Goal: Transaction & Acquisition: Subscribe to service/newsletter

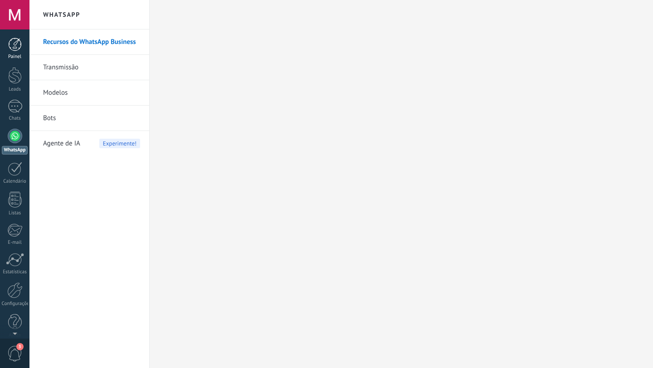
click at [9, 38] on div at bounding box center [15, 45] width 14 height 14
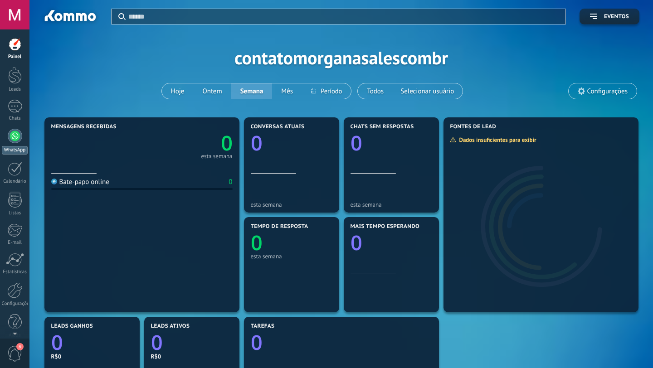
click at [15, 132] on div at bounding box center [15, 136] width 15 height 15
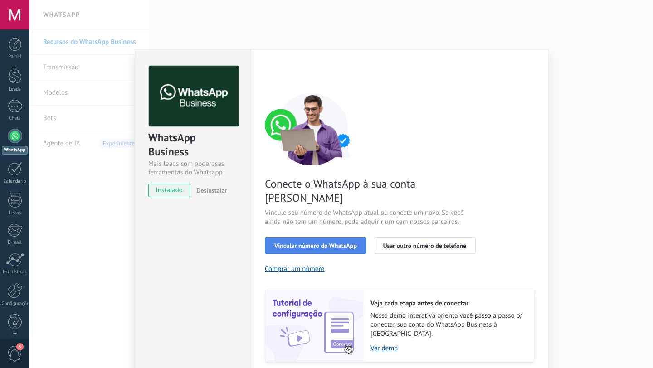
click at [348, 243] on span "Vincular número do WhatsApp" at bounding box center [315, 246] width 83 height 6
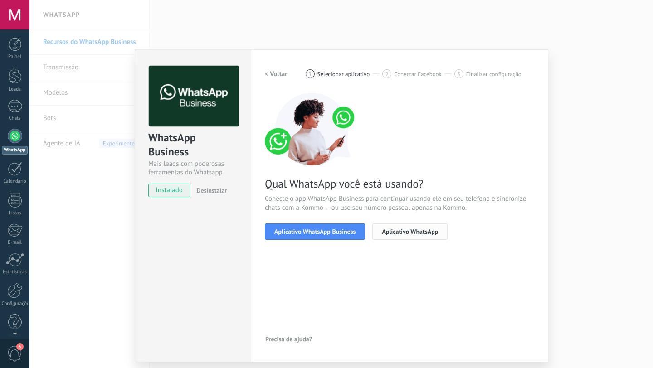
click at [394, 232] on span "Aplicativo WhatsApp" at bounding box center [410, 232] width 56 height 6
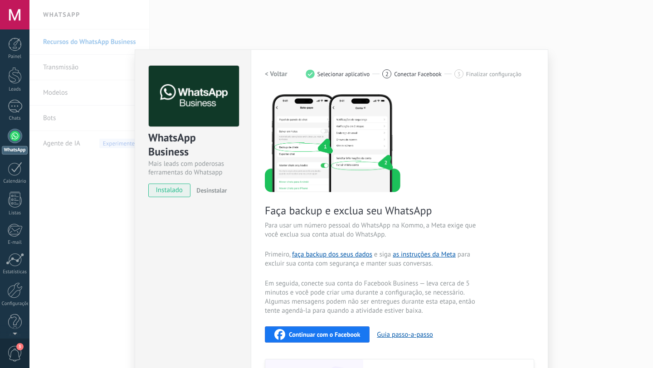
click at [332, 336] on span "Continuar com o Facebook" at bounding box center [324, 334] width 71 height 6
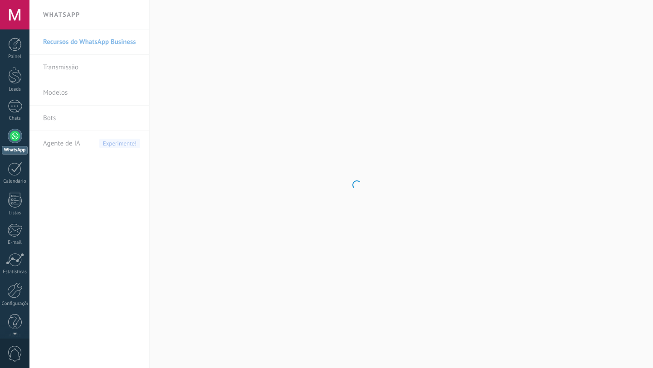
click at [19, 137] on div at bounding box center [15, 136] width 15 height 15
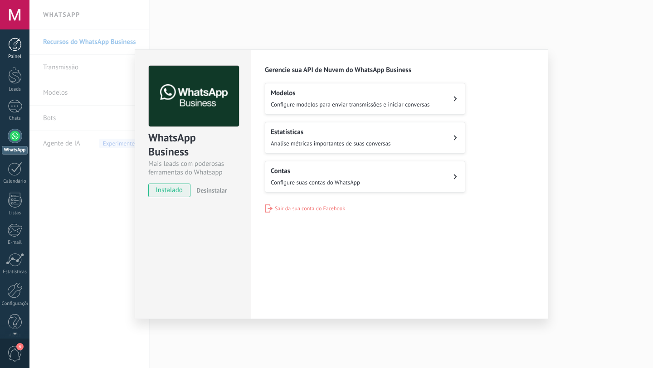
click at [22, 54] on div "Painel" at bounding box center [15, 57] width 26 height 6
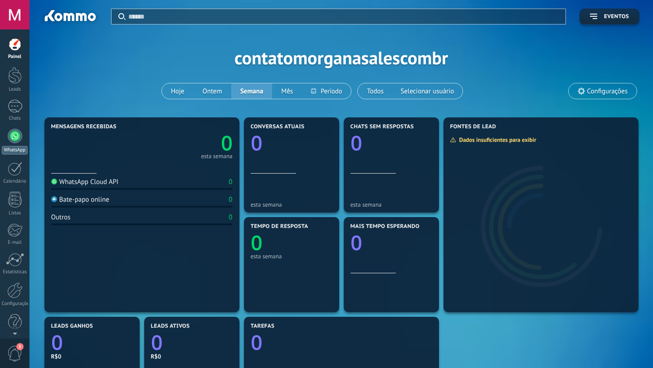
click at [11, 140] on div at bounding box center [15, 136] width 15 height 15
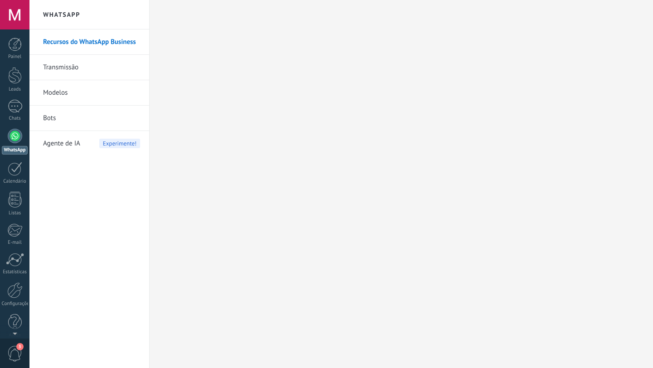
click at [116, 41] on link "Recursos do WhatsApp Business" at bounding box center [91, 41] width 97 height 25
click at [14, 51] on link "Painel" at bounding box center [14, 49] width 29 height 22
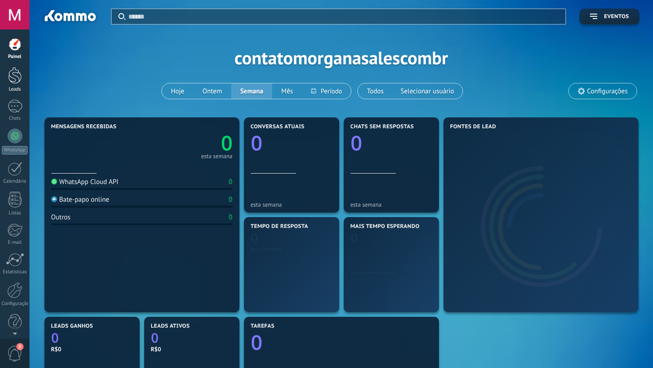
click at [13, 87] on div "Leads" at bounding box center [15, 90] width 26 height 6
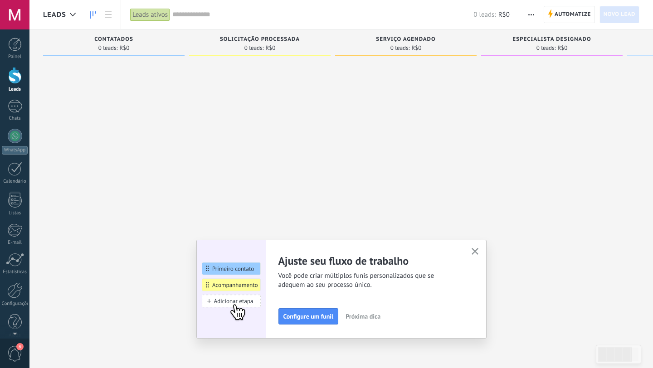
click at [474, 251] on use "button" at bounding box center [475, 251] width 7 height 7
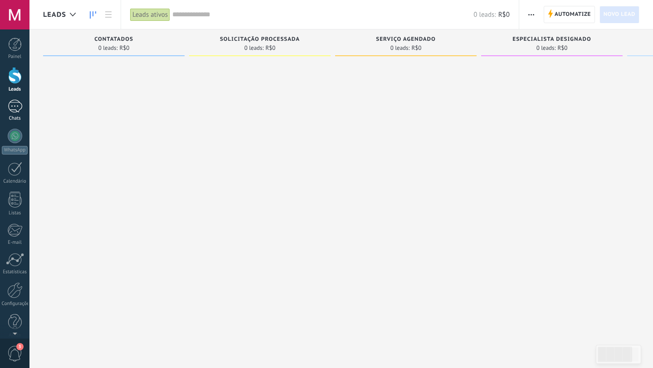
click at [15, 113] on link "Chats" at bounding box center [14, 111] width 29 height 22
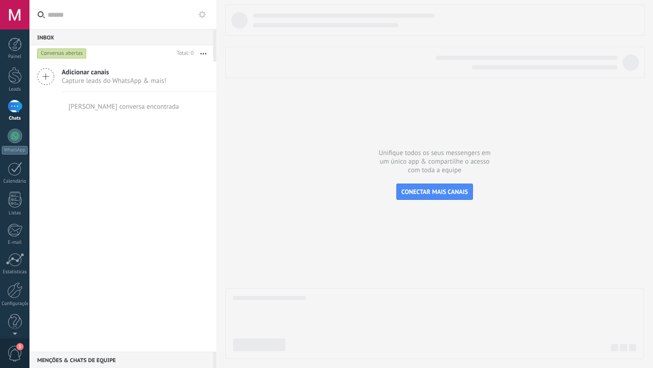
click at [49, 73] on icon at bounding box center [45, 76] width 17 height 17
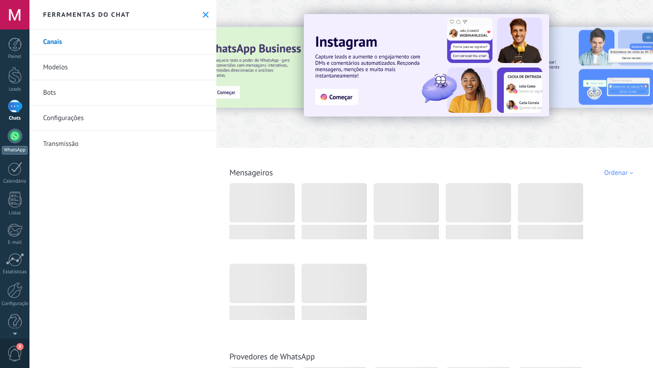
click at [15, 136] on div at bounding box center [15, 136] width 15 height 15
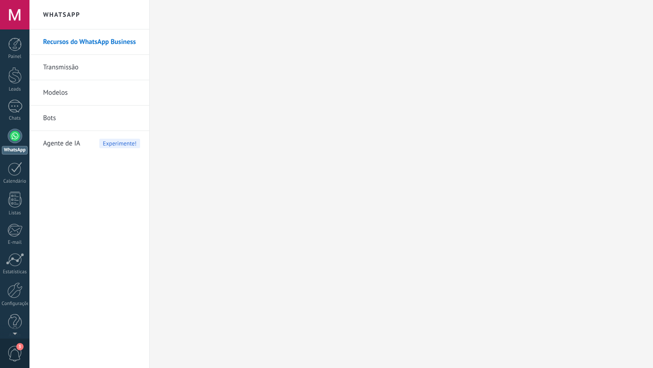
click at [16, 139] on div at bounding box center [15, 136] width 15 height 15
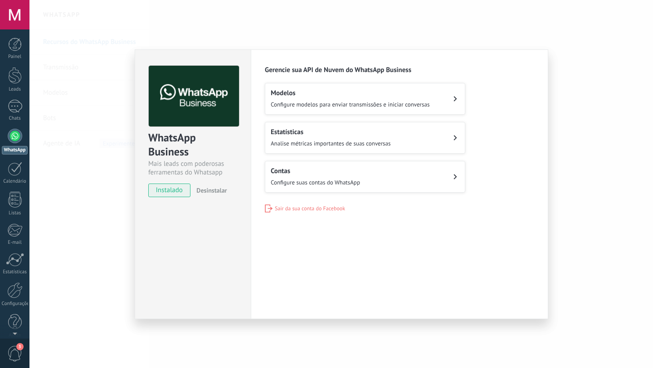
click at [331, 102] on span "Configure modelos para enviar transmissões e iniciar conversas" at bounding box center [350, 105] width 159 height 8
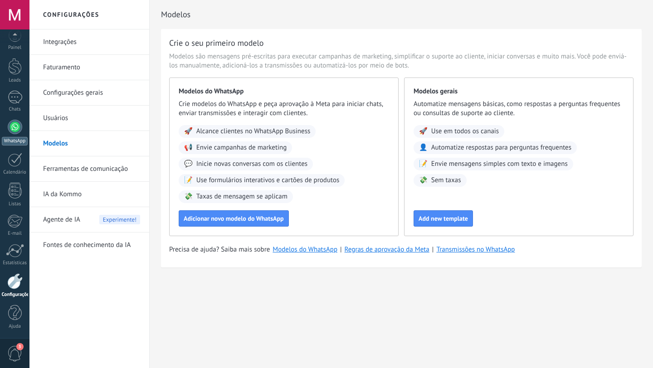
click at [17, 133] on div at bounding box center [15, 127] width 15 height 15
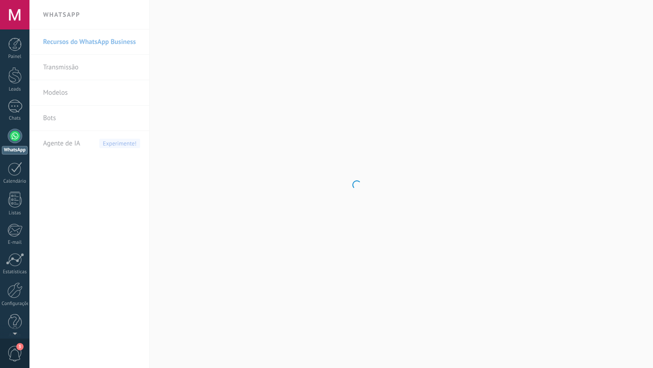
click at [73, 117] on body ".abccls-1,.abccls-2{fill-rule:evenodd}.abccls-2{fill:#fff} .abfcls-1{fill:none}…" at bounding box center [326, 184] width 653 height 368
click at [65, 97] on body ".abccls-1,.abccls-2{fill-rule:evenodd}.abccls-2{fill:#fff} .abfcls-1{fill:none}…" at bounding box center [326, 184] width 653 height 368
click at [89, 42] on body ".abccls-1,.abccls-2{fill-rule:evenodd}.abccls-2{fill:#fff} .abfcls-1{fill:none}…" at bounding box center [326, 184] width 653 height 368
click at [89, 42] on link "Recursos do WhatsApp Business" at bounding box center [91, 41] width 97 height 25
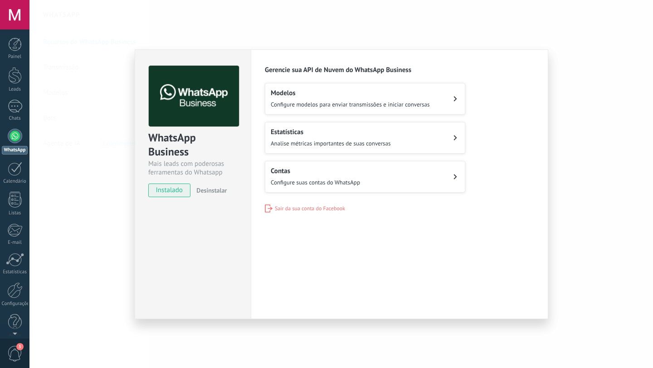
click at [308, 179] on span "Configure suas contas do WhatsApp" at bounding box center [315, 183] width 89 height 8
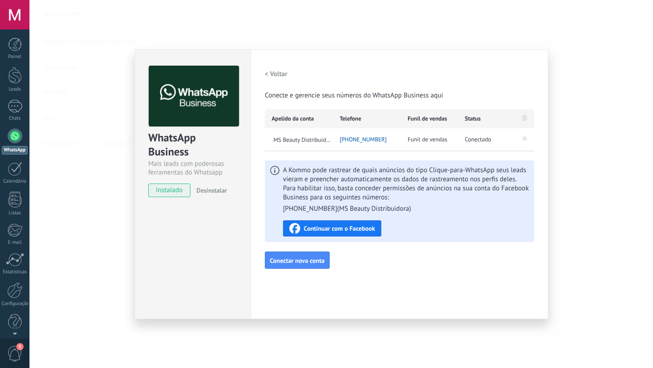
click at [363, 230] on span "Continuar com o Facebook" at bounding box center [339, 228] width 71 height 6
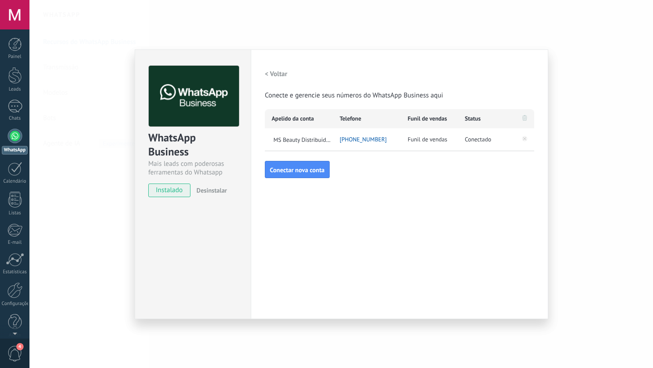
click at [13, 144] on link "WhatsApp" at bounding box center [14, 142] width 29 height 26
click at [20, 104] on div at bounding box center [15, 106] width 15 height 13
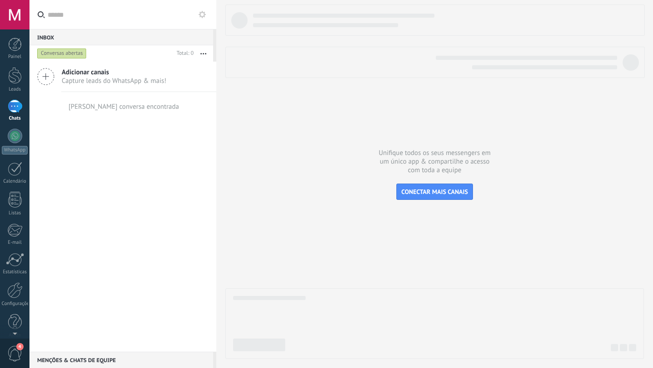
click at [50, 77] on icon at bounding box center [45, 76] width 17 height 17
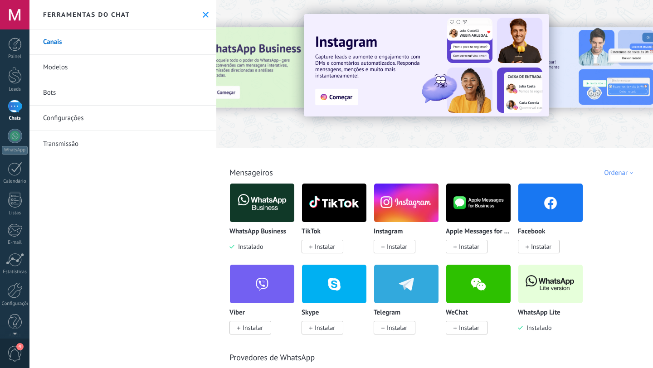
click at [68, 65] on link "Modelos" at bounding box center [122, 67] width 187 height 25
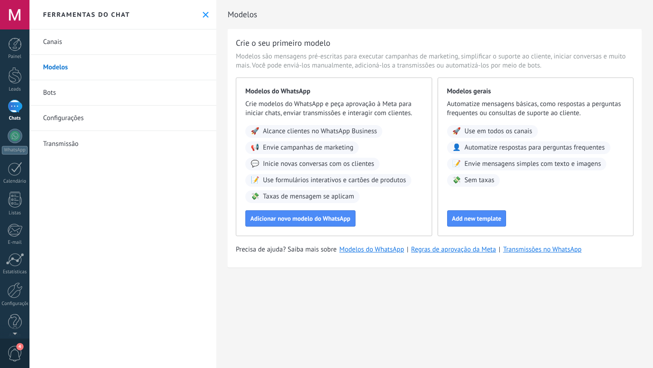
click at [72, 50] on link "Canais" at bounding box center [122, 41] width 187 height 25
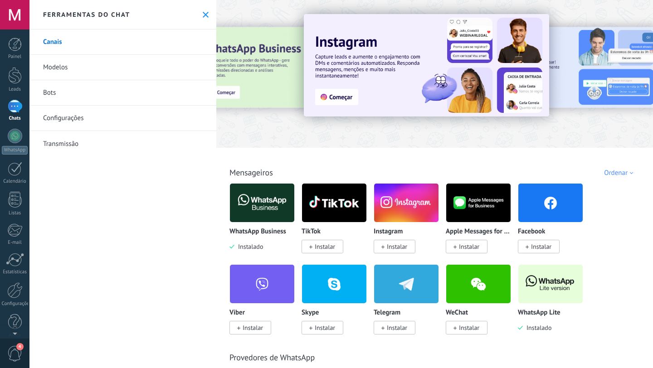
click at [117, 71] on link "Modelos" at bounding box center [122, 67] width 187 height 25
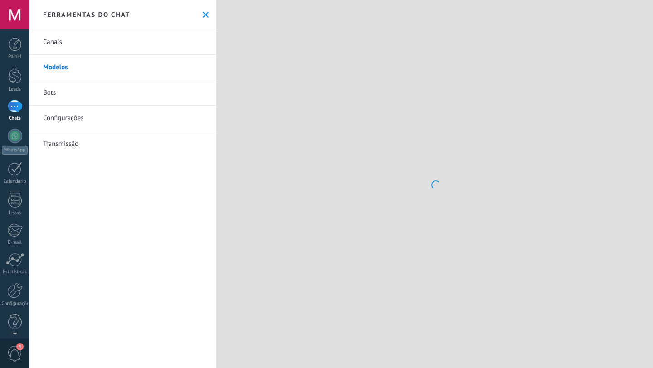
click at [101, 121] on link "Configurações" at bounding box center [122, 118] width 187 height 25
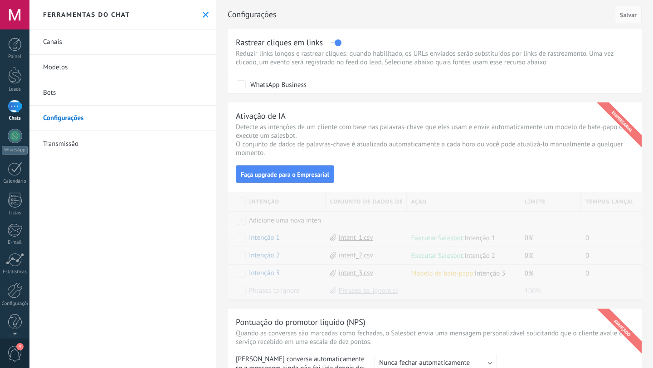
click at [16, 107] on div at bounding box center [15, 106] width 15 height 13
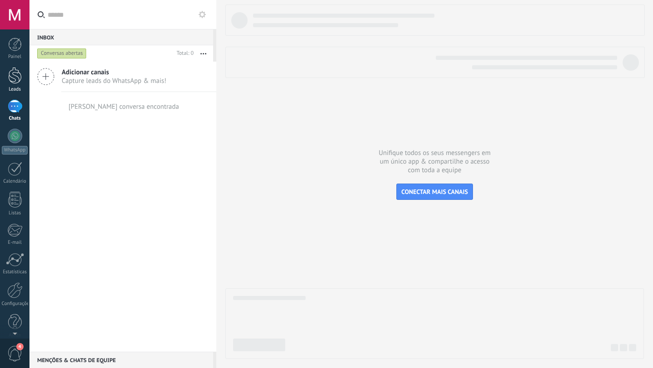
click at [19, 73] on div at bounding box center [15, 75] width 14 height 17
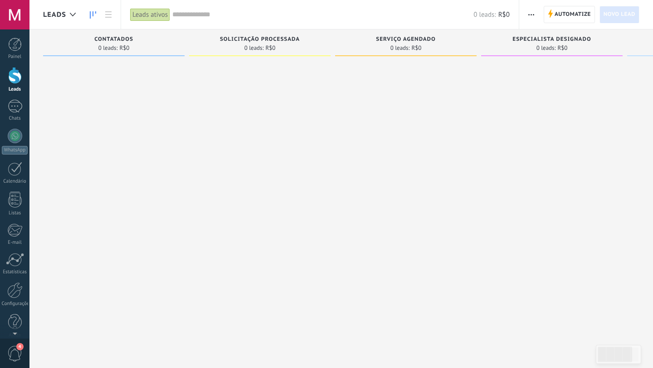
click at [107, 43] on div "Contatados" at bounding box center [114, 40] width 132 height 8
click at [154, 15] on div "Leads ativos" at bounding box center [150, 14] width 40 height 13
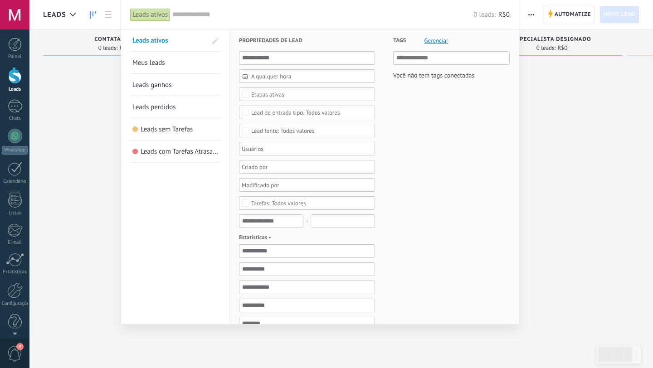
click at [161, 66] on span "Meus leads" at bounding box center [148, 62] width 33 height 9
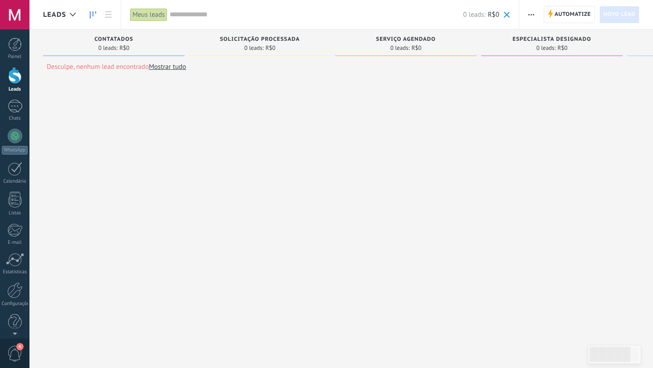
click at [132, 69] on p "Desculpe, nenhum lead encontrado Mostrar tudo" at bounding box center [116, 67] width 139 height 9
click at [164, 68] on link "Mostrar tudo" at bounding box center [167, 67] width 37 height 9
click at [74, 15] on icon at bounding box center [73, 15] width 6 height 4
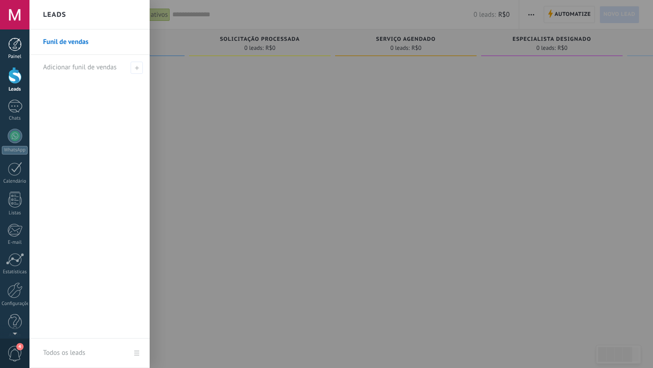
click at [18, 53] on link "Painel" at bounding box center [14, 49] width 29 height 22
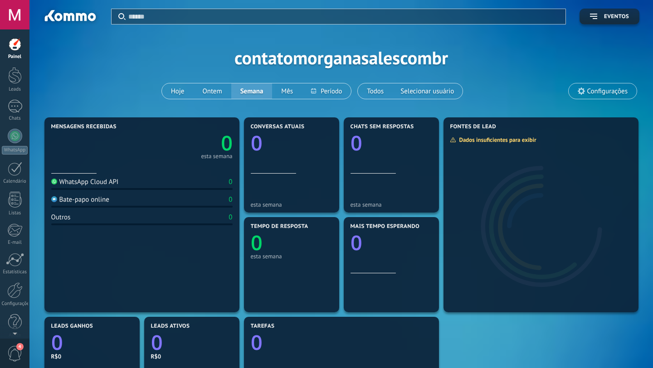
click at [118, 185] on div "WhatsApp Cloud API" at bounding box center [85, 182] width 68 height 9
click at [16, 47] on div at bounding box center [15, 45] width 14 height 14
click at [598, 97] on span "Configurações" at bounding box center [603, 90] width 68 height 15
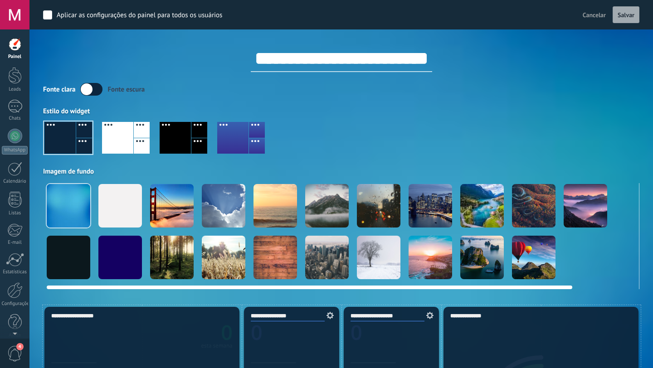
click at [424, 264] on div at bounding box center [431, 258] width 44 height 44
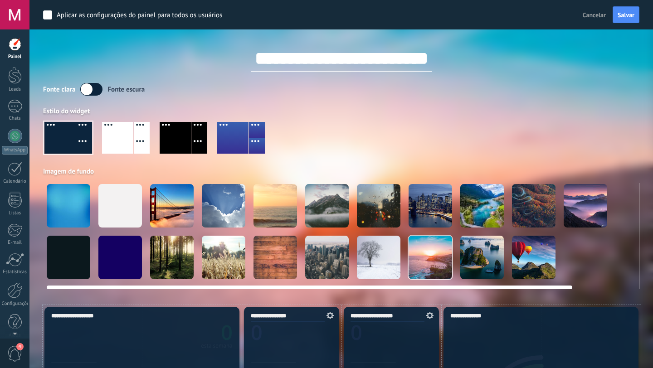
click at [538, 263] on div at bounding box center [534, 258] width 44 height 44
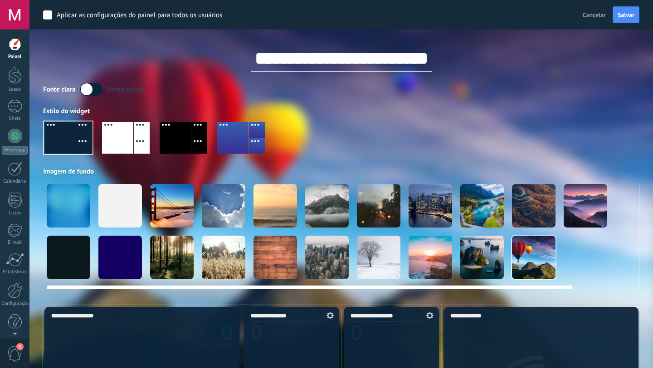
click at [472, 262] on div at bounding box center [482, 258] width 44 height 44
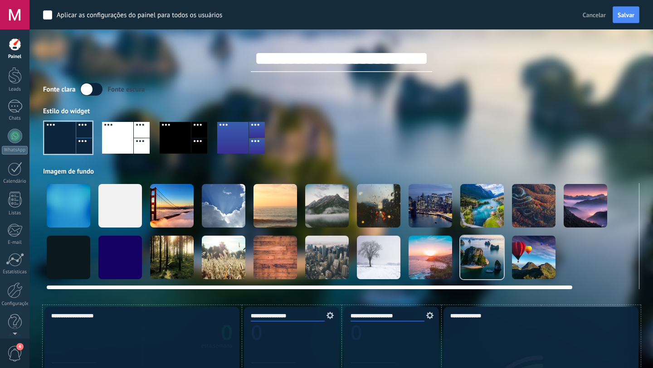
click at [436, 259] on div at bounding box center [431, 258] width 44 height 44
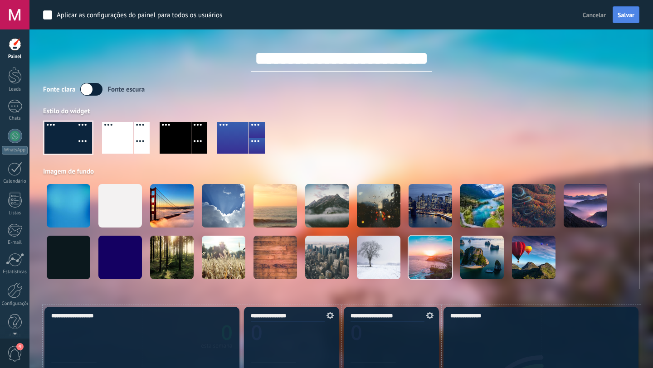
click at [627, 15] on span "Salvar" at bounding box center [626, 15] width 17 height 6
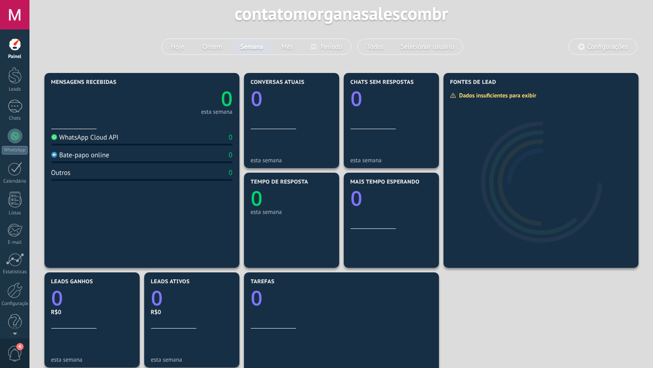
scroll to position [44, 0]
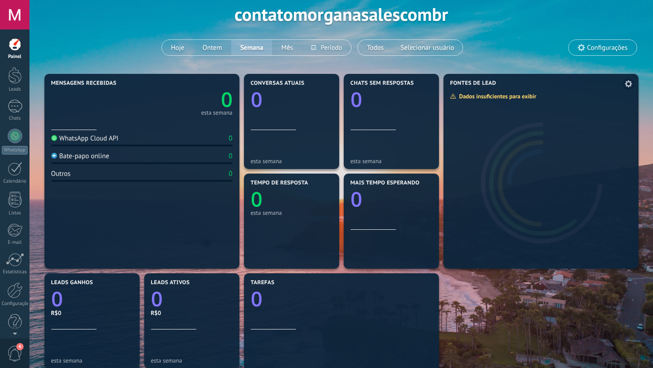
click at [511, 94] on div "Dados insuficientes para exibir" at bounding box center [496, 96] width 93 height 8
click at [373, 46] on button "Todos" at bounding box center [375, 47] width 35 height 15
click at [164, 47] on button "Hoje" at bounding box center [178, 47] width 32 height 15
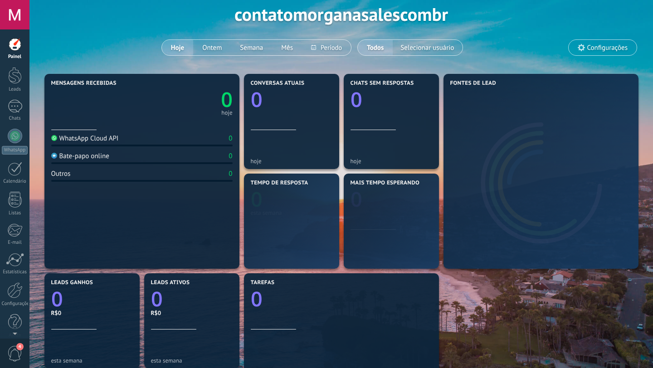
click at [173, 47] on button "Hoje" at bounding box center [177, 47] width 31 height 15
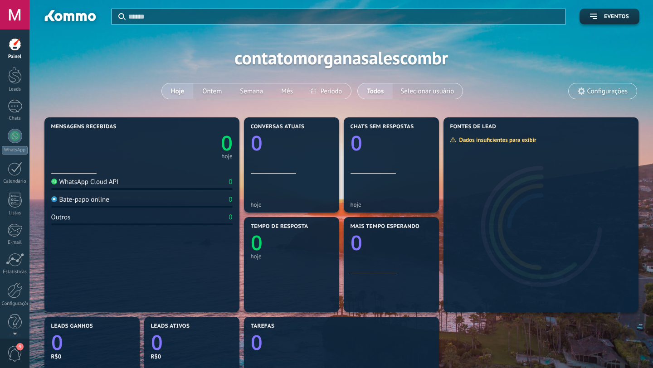
click at [614, 18] on span "Eventos" at bounding box center [616, 17] width 25 height 6
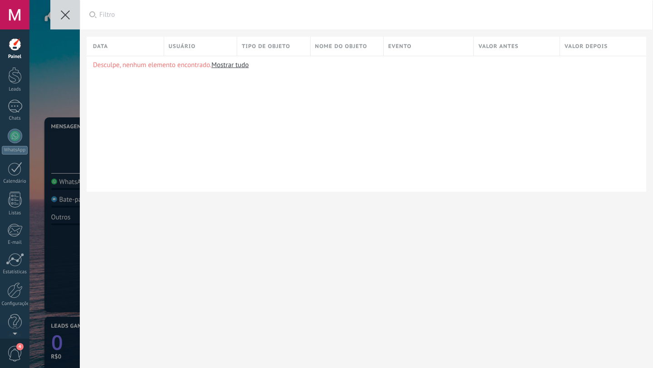
click at [63, 14] on icon at bounding box center [65, 14] width 9 height 9
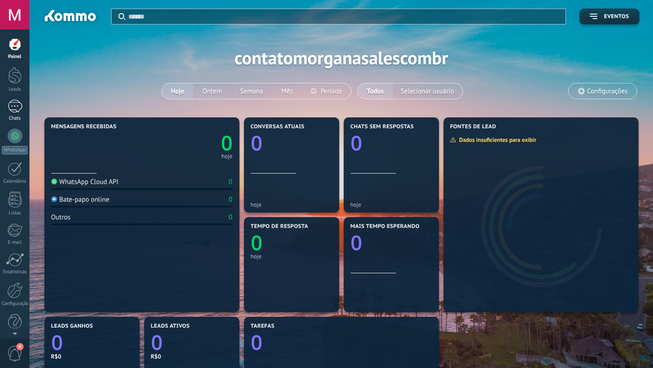
click at [16, 110] on div at bounding box center [15, 106] width 15 height 13
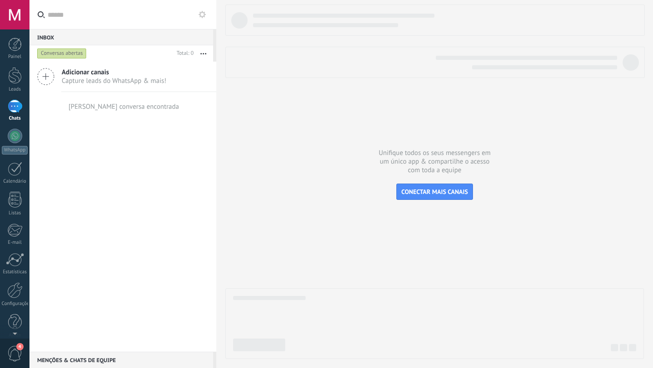
click at [48, 77] on icon at bounding box center [45, 76] width 17 height 17
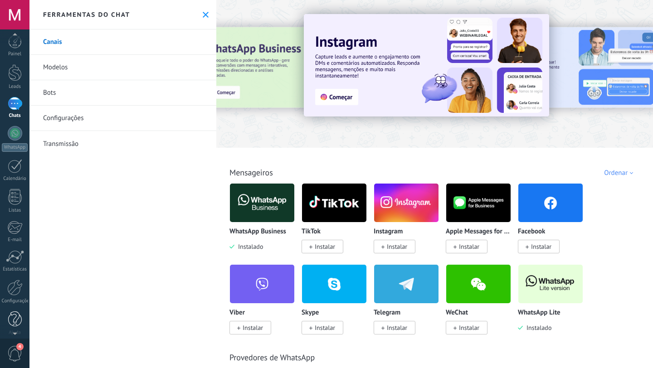
scroll to position [9, 0]
click at [15, 282] on div at bounding box center [14, 281] width 15 height 16
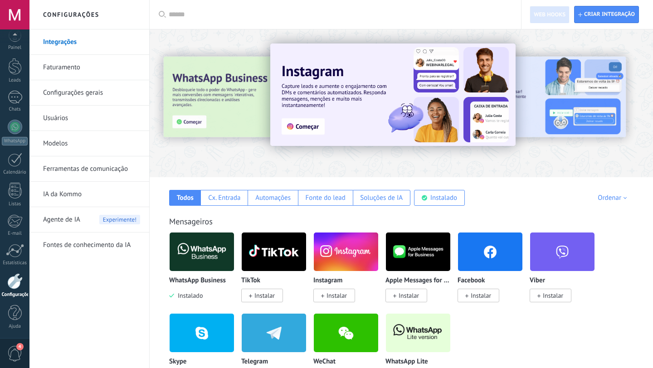
click at [81, 64] on link "Faturamento" at bounding box center [91, 67] width 97 height 25
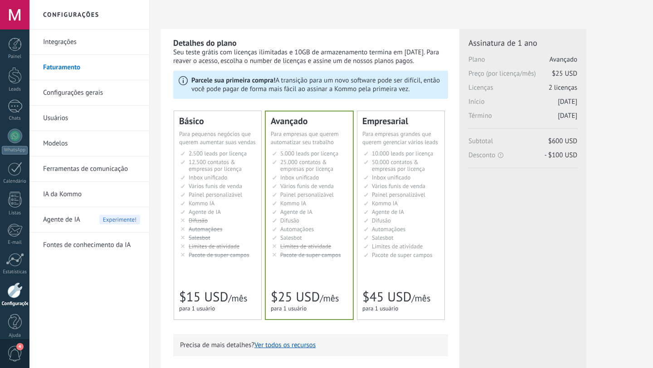
click at [214, 123] on div "Básico" at bounding box center [217, 121] width 77 height 9
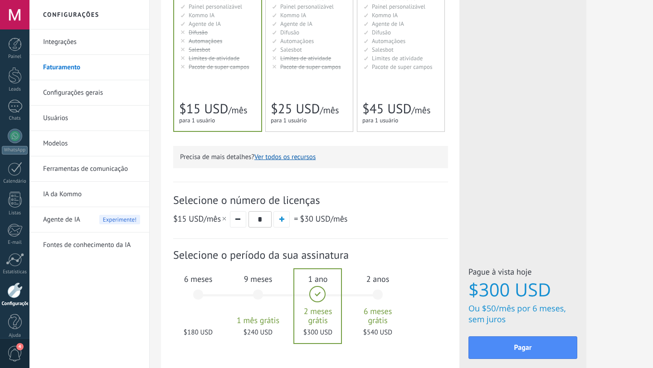
scroll to position [224, 0]
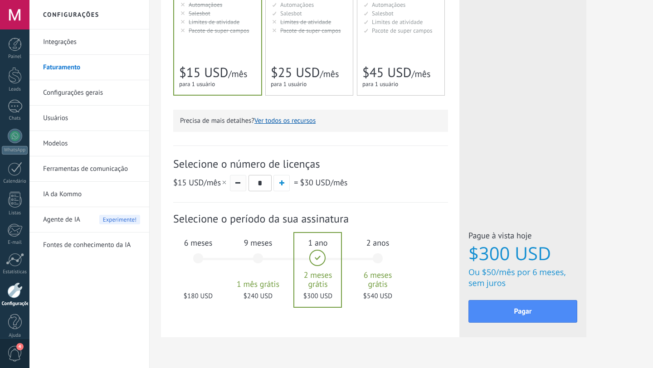
click at [241, 188] on button "button" at bounding box center [238, 183] width 16 height 16
type input "*"
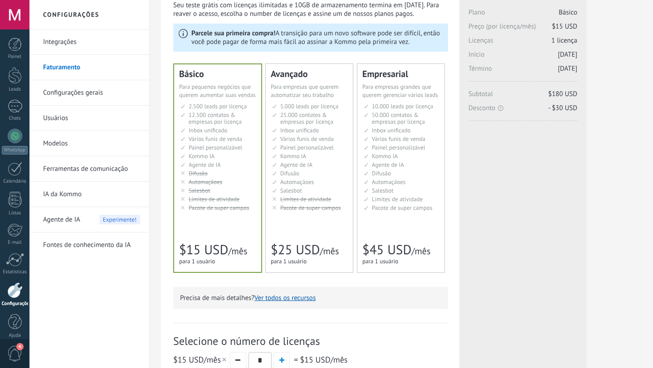
scroll to position [48, 0]
click at [315, 201] on span "Limites de atividade" at bounding box center [305, 199] width 51 height 8
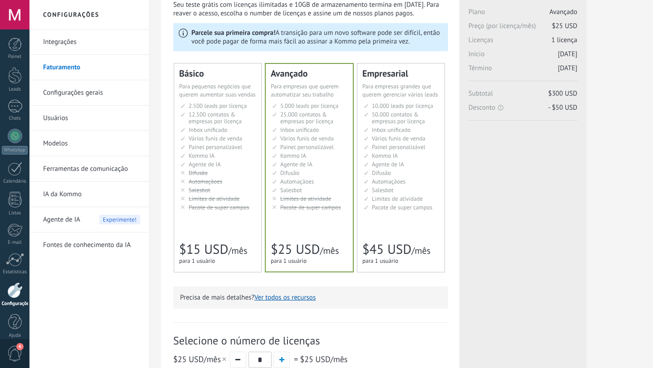
click at [236, 211] on span "Pacote de super campos" at bounding box center [219, 208] width 61 height 8
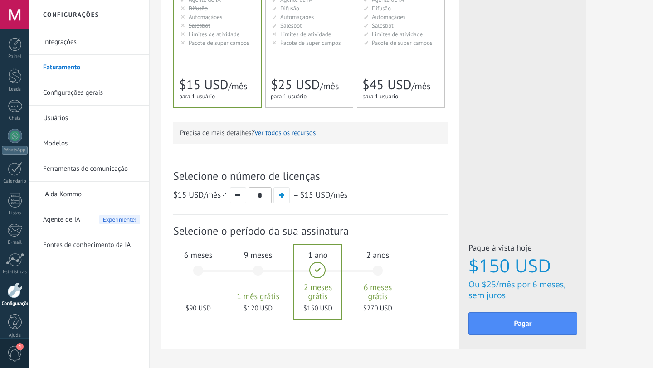
scroll to position [213, 0]
click at [204, 264] on div "6 meses $90 USD" at bounding box center [198, 274] width 49 height 64
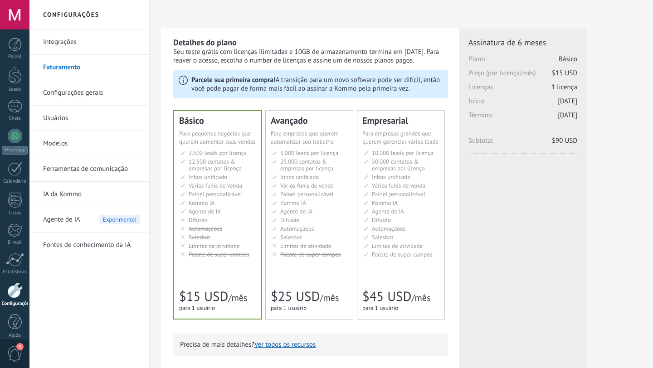
scroll to position [0, 0]
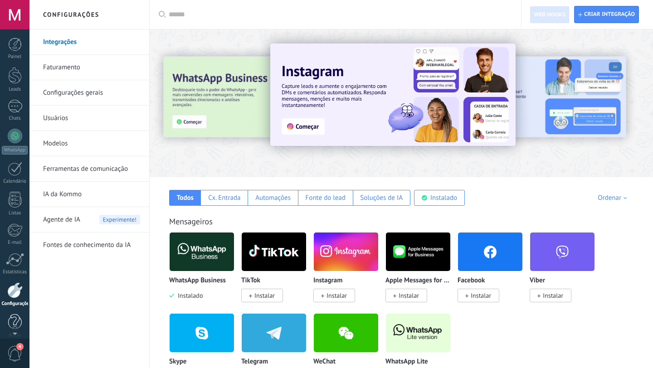
scroll to position [9, 0]
click at [18, 287] on div at bounding box center [14, 281] width 15 height 16
click at [18, 316] on div at bounding box center [15, 313] width 14 height 16
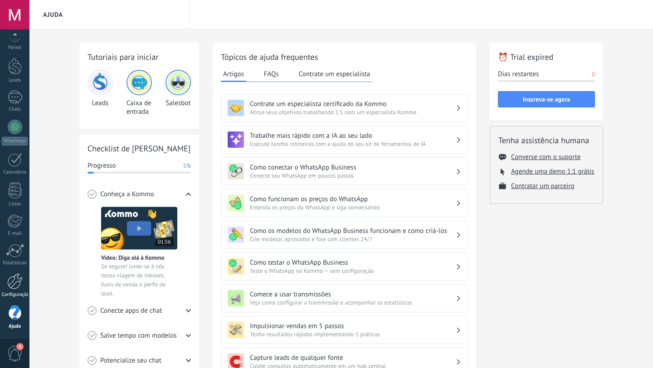
click at [14, 284] on div at bounding box center [14, 281] width 15 height 16
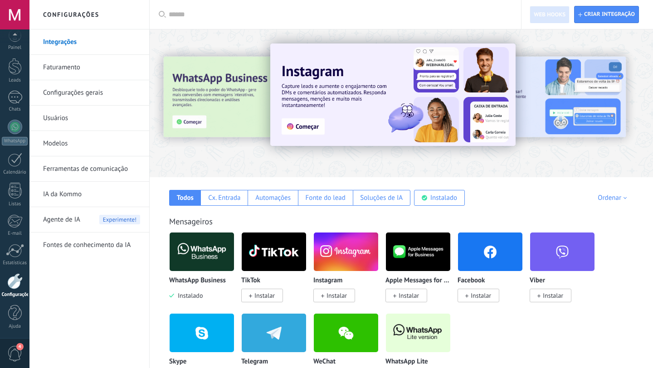
click at [117, 67] on link "Faturamento" at bounding box center [91, 67] width 97 height 25
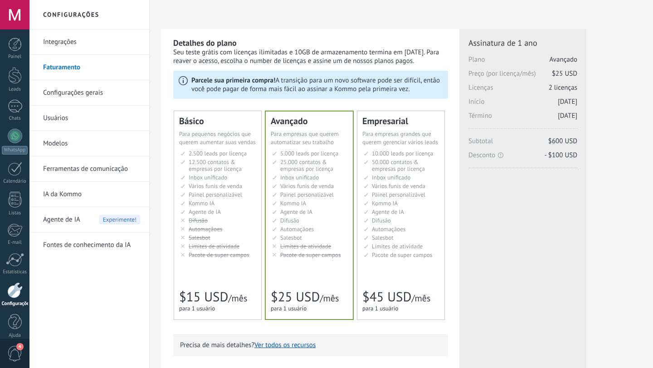
click at [599, 326] on div "Detalhes do plano Seu teste grátis com licenças ilimitadas e 10GB de armazename…" at bounding box center [401, 306] width 481 height 555
click at [199, 242] on span "Salesbot" at bounding box center [200, 238] width 22 height 8
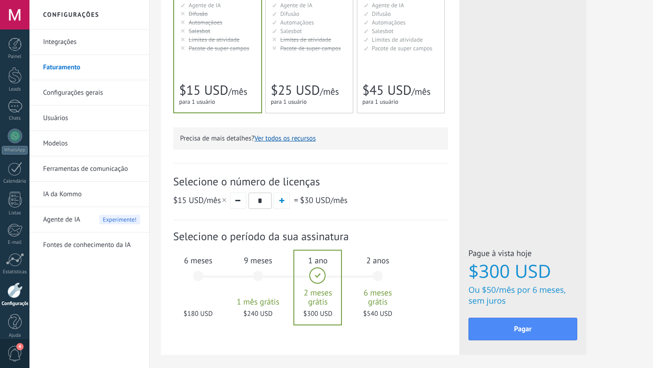
scroll to position [248, 0]
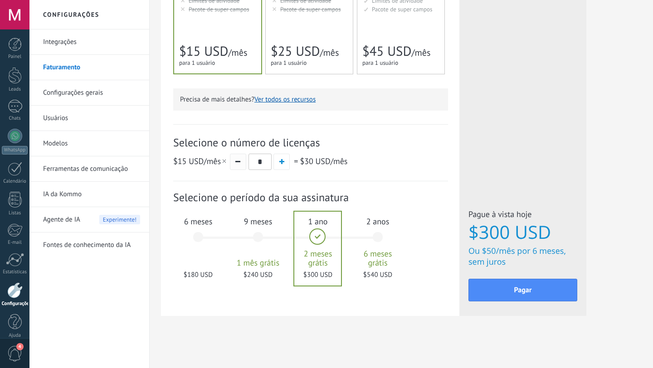
click at [240, 163] on button "button" at bounding box center [238, 162] width 16 height 16
type input "*"
click at [203, 249] on div "6 meses $90 USD" at bounding box center [198, 241] width 49 height 64
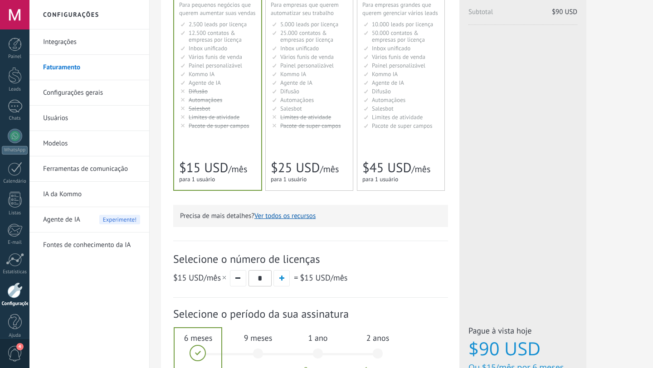
scroll to position [0, 0]
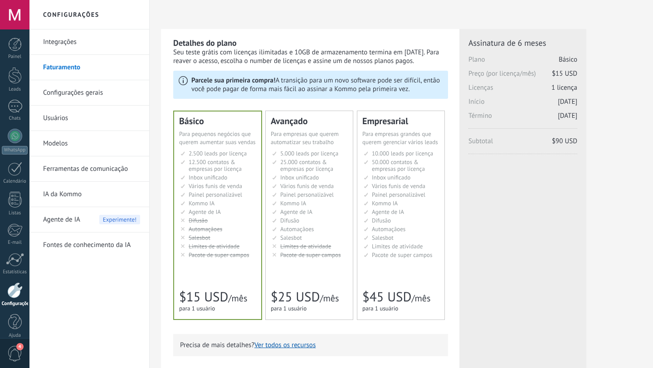
click at [183, 79] on icon at bounding box center [183, 80] width 9 height 9
click at [204, 83] on b "Parcele sua primeira compra!" at bounding box center [233, 80] width 84 height 9
click at [276, 84] on p "Parcele sua primeira compra! A transição para um novo software pode ser difícil…" at bounding box center [316, 84] width 251 height 17
